Goal: Check status

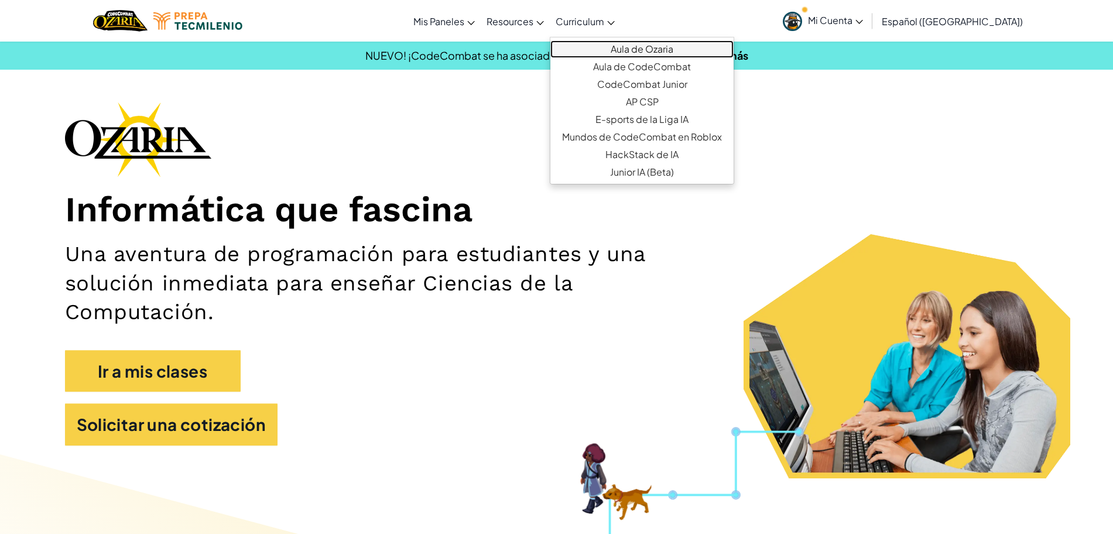
click at [617, 44] on link "Aula de Ozaria" at bounding box center [641, 49] width 183 height 18
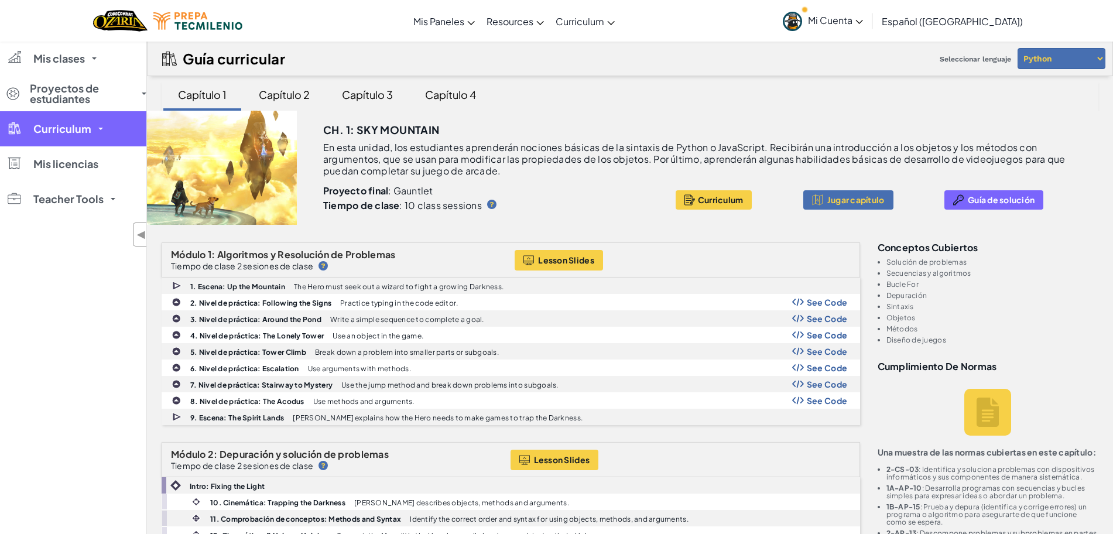
click at [83, 134] on span "Curriculum" at bounding box center [62, 129] width 58 height 11
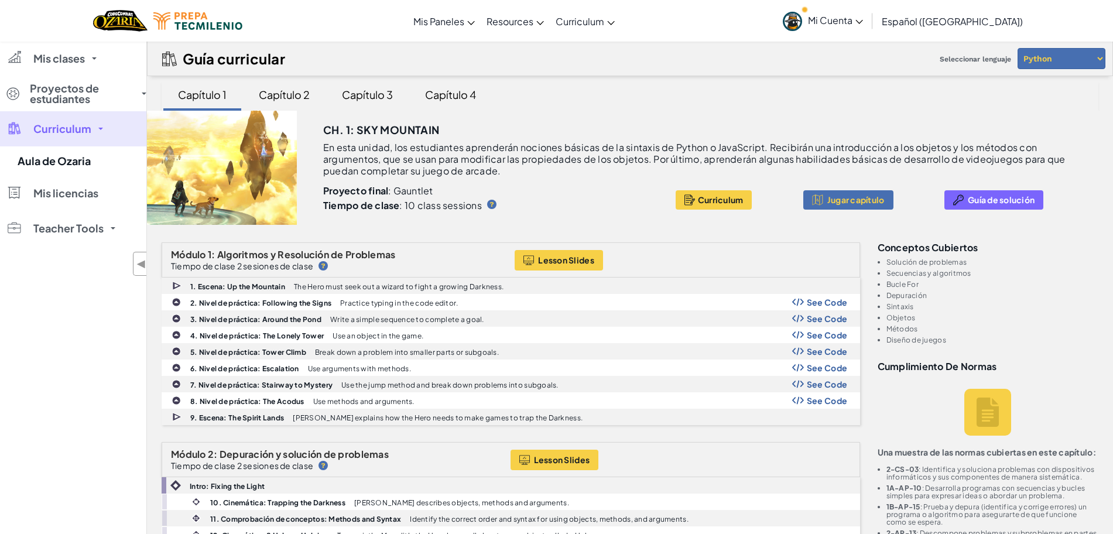
click at [83, 134] on span "Curriculum" at bounding box center [62, 129] width 58 height 11
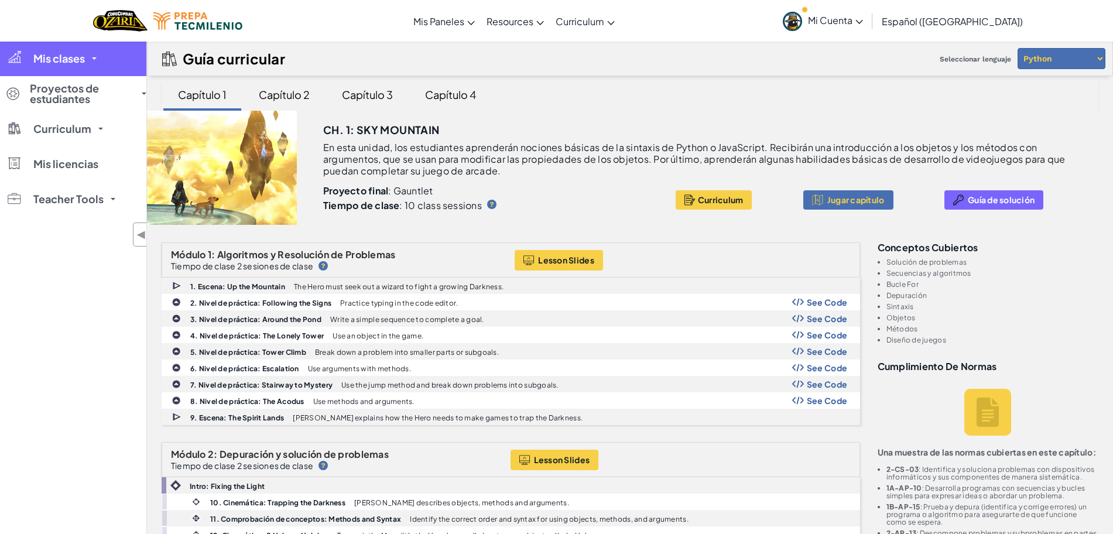
click at [90, 69] on link "Mis clases" at bounding box center [73, 58] width 146 height 35
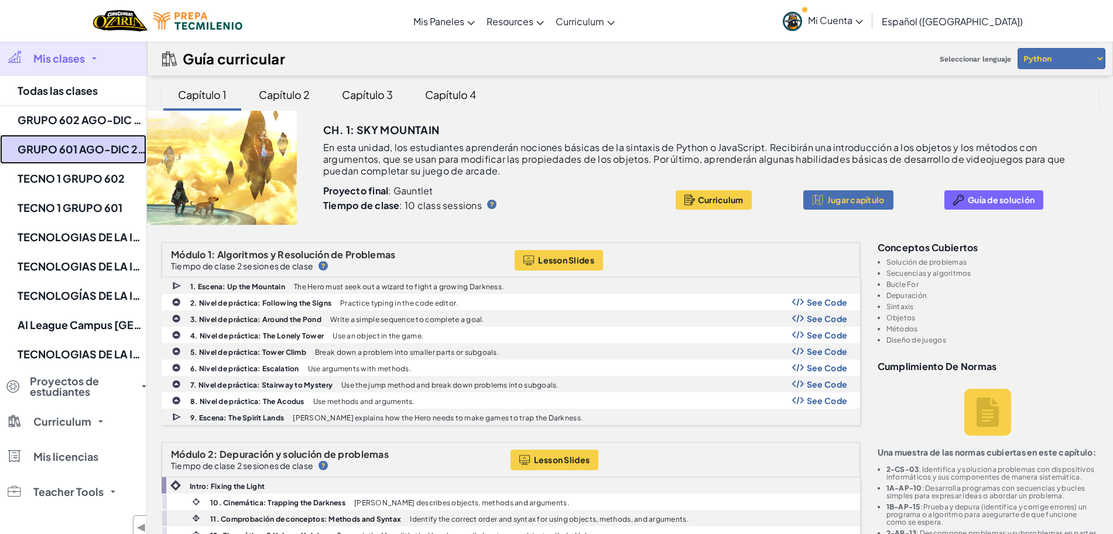
click at [78, 144] on link "GRUPO 601 AGO-DIC 2025" at bounding box center [73, 149] width 146 height 29
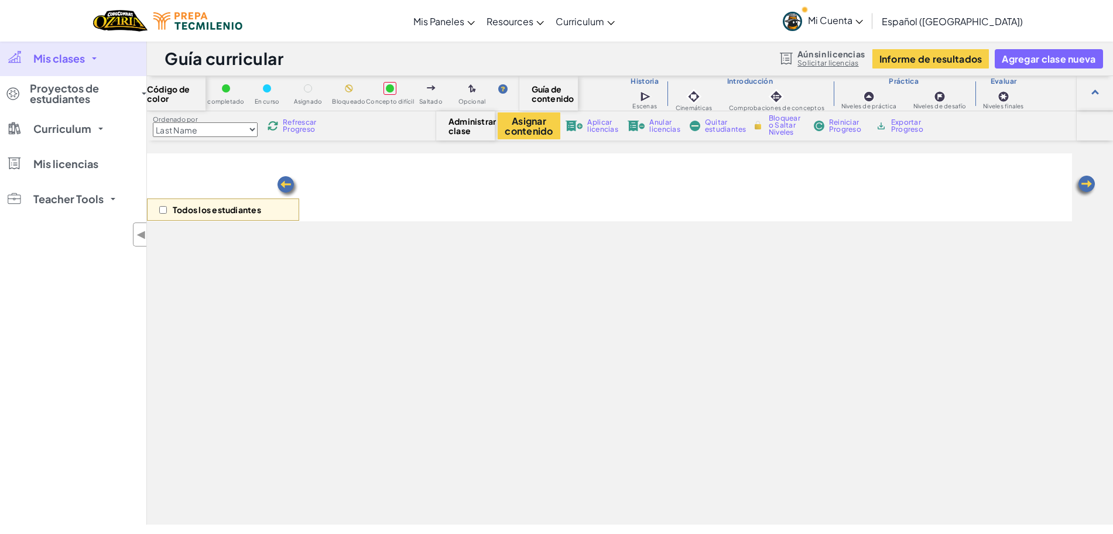
select select "5d8a57abe8919b28d5113af1"
